Goal: Task Accomplishment & Management: Complete application form

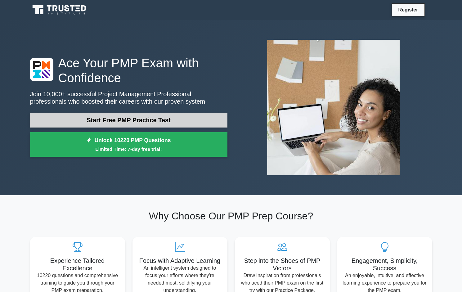
click at [128, 119] on link "Start Free PMP Practice Test" at bounding box center [128, 120] width 197 height 15
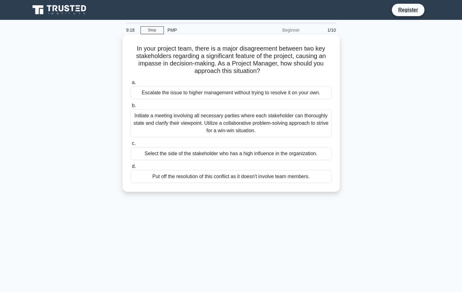
click at [206, 120] on div "Initiate a meeting involving all necessary parties where each stakeholder can t…" at bounding box center [231, 123] width 201 height 28
click at [131, 108] on input "b. Initiate a meeting involving all necessary parties where each stakeholder ca…" at bounding box center [131, 106] width 0 height 4
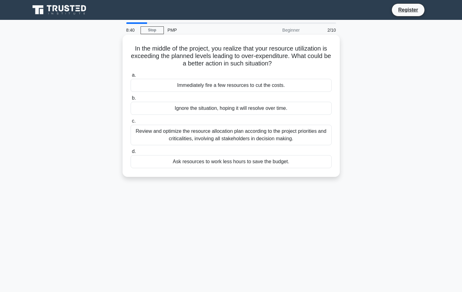
click at [257, 137] on div "Review and optimize the resource allocation plan according to the project prior…" at bounding box center [231, 135] width 201 height 20
click at [131, 123] on input "c. Review and optimize the resource allocation plan according to the project pr…" at bounding box center [131, 121] width 0 height 4
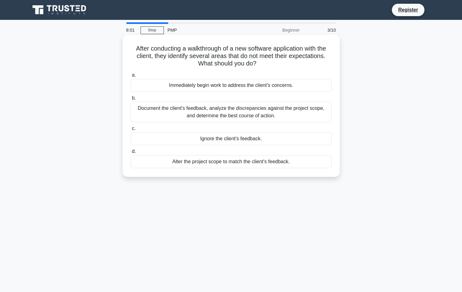
click at [228, 111] on div "Document the client's feedback, analyze the discrepancies against the project s…" at bounding box center [231, 112] width 201 height 20
click at [131, 100] on input "b. Document the client's feedback, analyze the discrepancies against the projec…" at bounding box center [131, 98] width 0 height 4
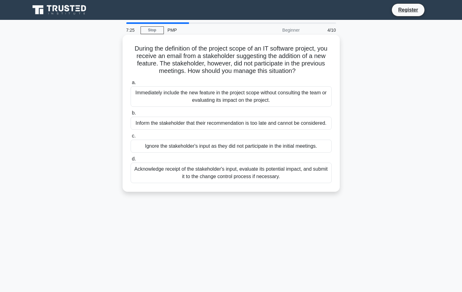
click at [240, 174] on div "Acknowledge receipt of the stakeholder's input, evaluate its potential impact, …" at bounding box center [231, 173] width 201 height 20
click at [131, 161] on input "d. Acknowledge receipt of the stakeholder's input, evaluate its potential impac…" at bounding box center [131, 159] width 0 height 4
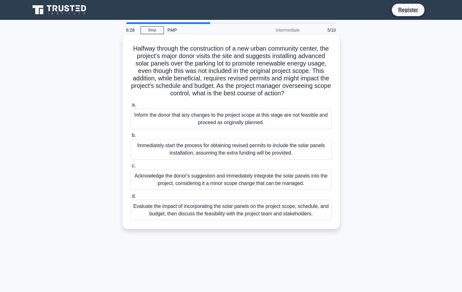
click at [235, 207] on div "Evaluate the impact of incorporating the solar panels on the project scope, sch…" at bounding box center [231, 210] width 201 height 20
click at [131, 198] on input "d. Evaluate the impact of incorporating the solar panels on the project scope, …" at bounding box center [131, 196] width 0 height 4
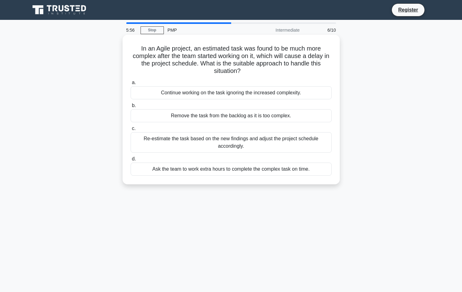
click at [224, 142] on div "Re-estimate the task based on the new findings and adjust the project schedule …" at bounding box center [231, 142] width 201 height 20
click at [131, 131] on input "c. Re-estimate the task based on the new findings and adjust the project schedu…" at bounding box center [131, 129] width 0 height 4
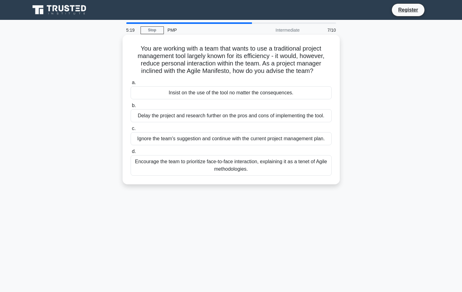
click at [235, 168] on div "Encourage the team to prioritize face-to-face interaction, explaining it as a t…" at bounding box center [231, 165] width 201 height 20
click at [131, 154] on input "d. Encourage the team to prioritize face-to-face interaction, explaining it as …" at bounding box center [131, 152] width 0 height 4
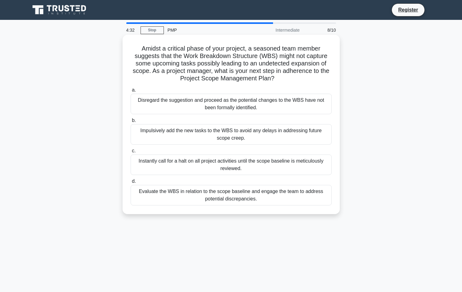
click at [223, 197] on div "Evaluate the WBS in relation to the scope baseline and engage the team to addre…" at bounding box center [231, 195] width 201 height 20
click at [131, 183] on input "d. Evaluate the WBS in relation to the scope baseline and engage the team to ad…" at bounding box center [131, 181] width 0 height 4
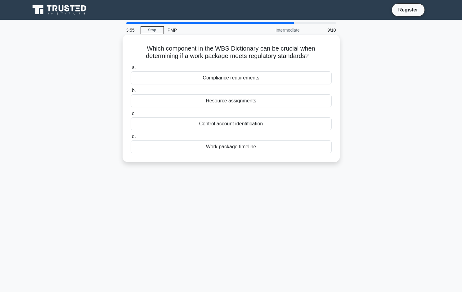
click at [225, 79] on div "Compliance requirements" at bounding box center [231, 77] width 201 height 13
click at [131, 70] on input "a. Compliance requirements" at bounding box center [131, 68] width 0 height 4
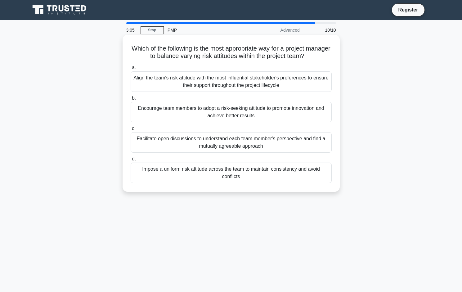
click at [236, 142] on div "Facilitate open discussions to understand each team member's perspective and fi…" at bounding box center [231, 142] width 201 height 20
click at [131, 131] on input "c. Facilitate open discussions to understand each team member's perspective and…" at bounding box center [131, 129] width 0 height 4
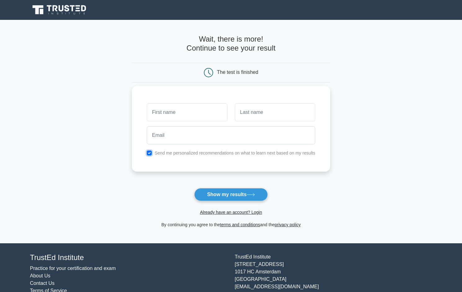
click at [150, 153] on input "checkbox" at bounding box center [149, 153] width 5 height 5
checkbox input "false"
click at [191, 111] on input "text" at bounding box center [187, 112] width 80 height 18
type input "Jimmy"
click at [278, 106] on input "text" at bounding box center [275, 112] width 80 height 18
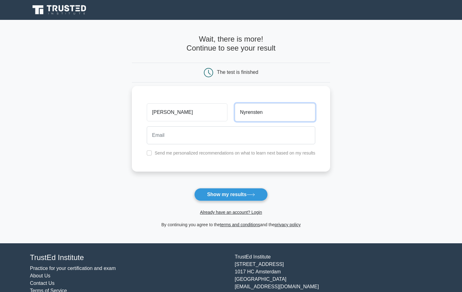
type input "Nyrensten"
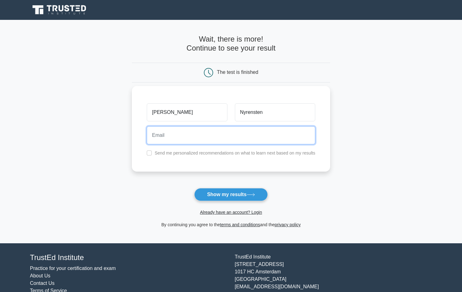
click at [229, 138] on input "email" at bounding box center [231, 135] width 169 height 18
type input "nyrensten@gmail.com"
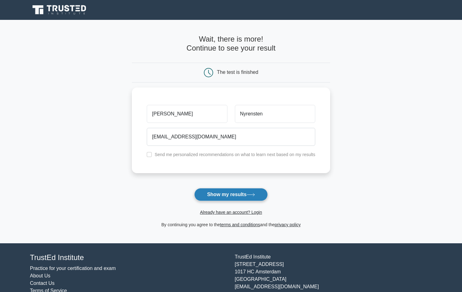
click at [232, 195] on button "Show my results" at bounding box center [230, 194] width 73 height 13
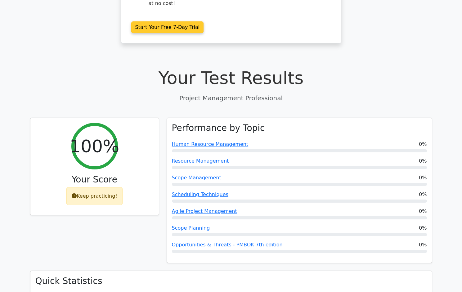
scroll to position [201, 0]
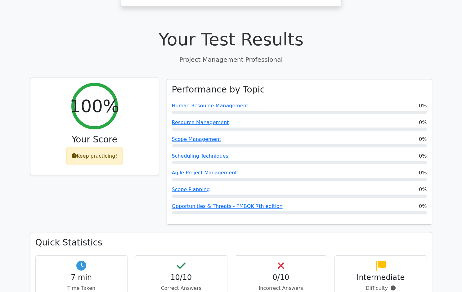
click at [75, 153] on icon at bounding box center [74, 155] width 5 height 5
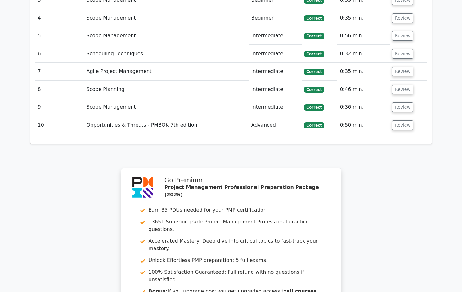
scroll to position [924, 0]
